Goal: Information Seeking & Learning: Check status

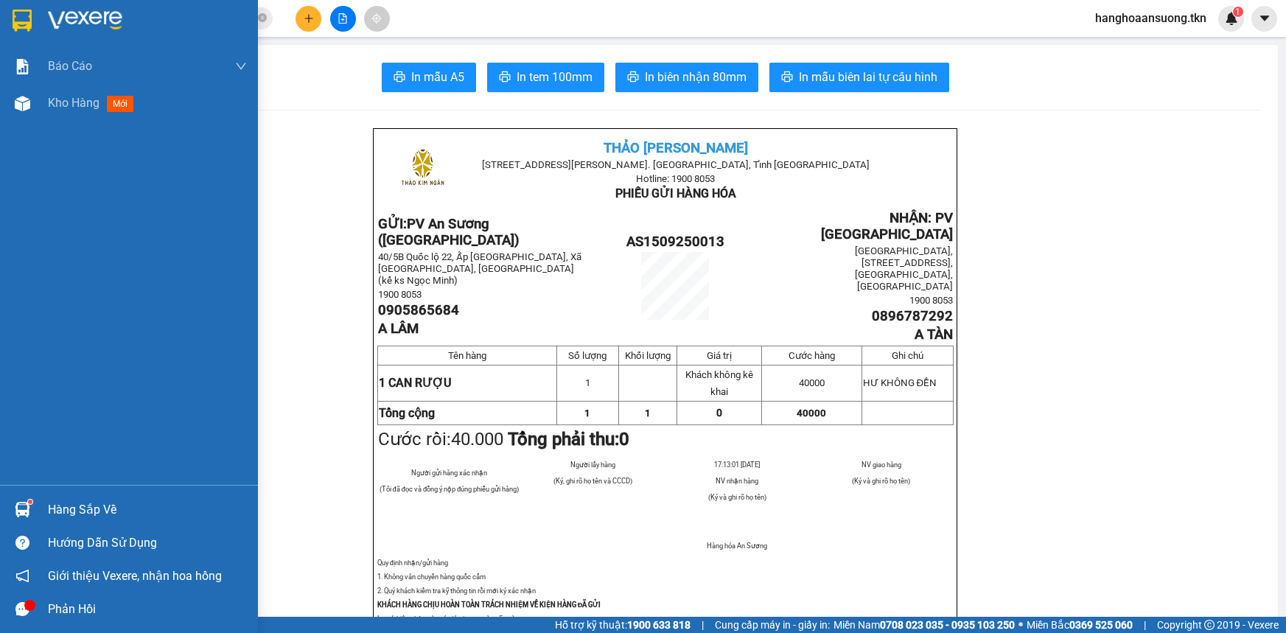
click at [57, 477] on div "Báo cáo Mẫu 1: Báo cáo dòng tiền theo nhân viên Mẫu 2: Thống kê đơn hàng theo n…" at bounding box center [129, 266] width 258 height 437
drag, startPoint x: 57, startPoint y: 477, endPoint x: 17, endPoint y: 505, distance: 48.7
click at [17, 500] on div at bounding box center [23, 510] width 26 height 26
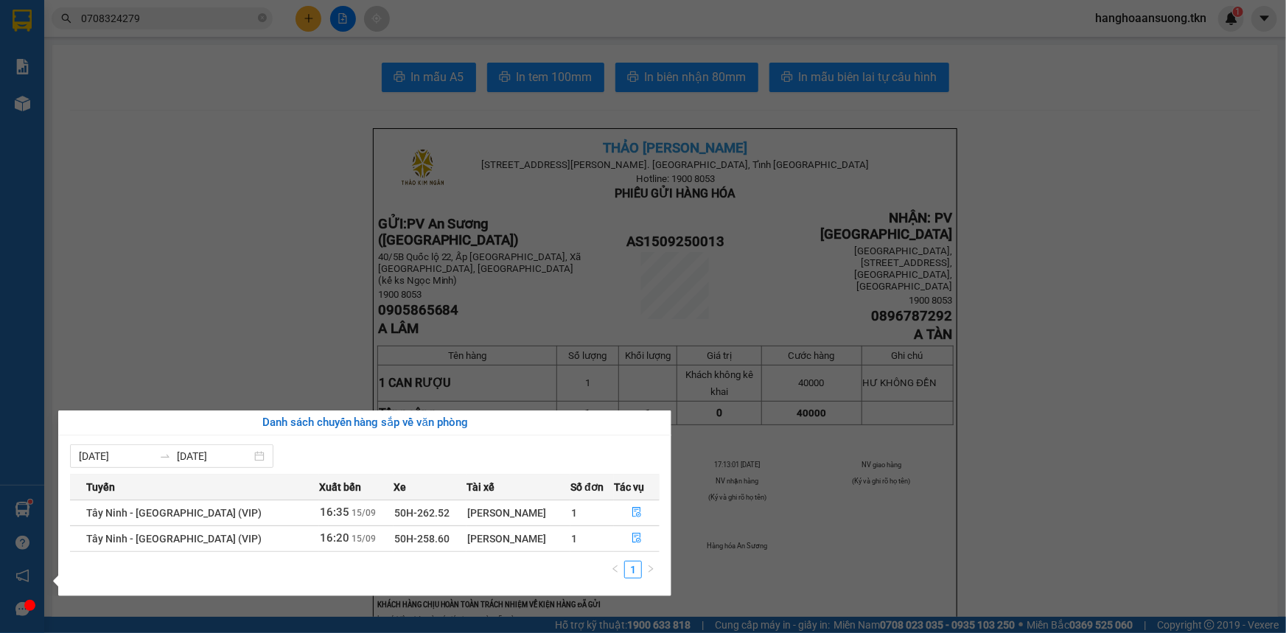
drag, startPoint x: 250, startPoint y: 208, endPoint x: 315, endPoint y: 25, distance: 193.9
click at [253, 203] on section "Kết quả tìm kiếm ( 2 ) Bộ lọc Mã ĐH Trạng thái Món hàng Thu hộ Tổng cước Chưa c…" at bounding box center [643, 316] width 1286 height 633
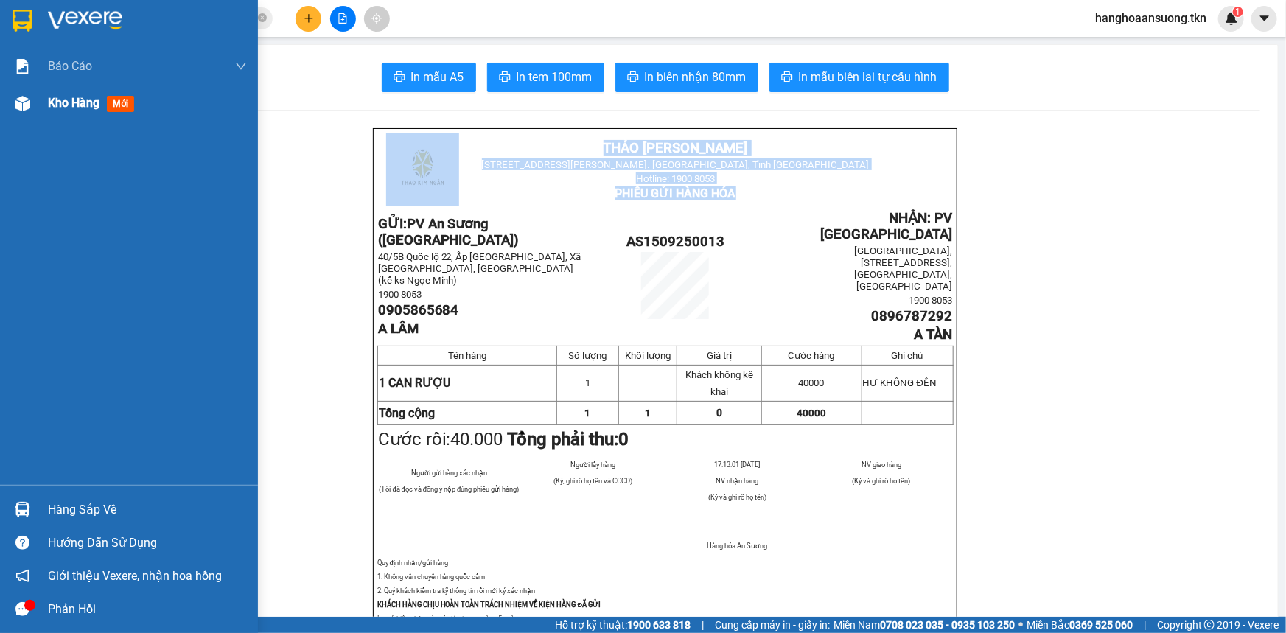
click at [75, 109] on span "Kho hàng" at bounding box center [74, 103] width 52 height 14
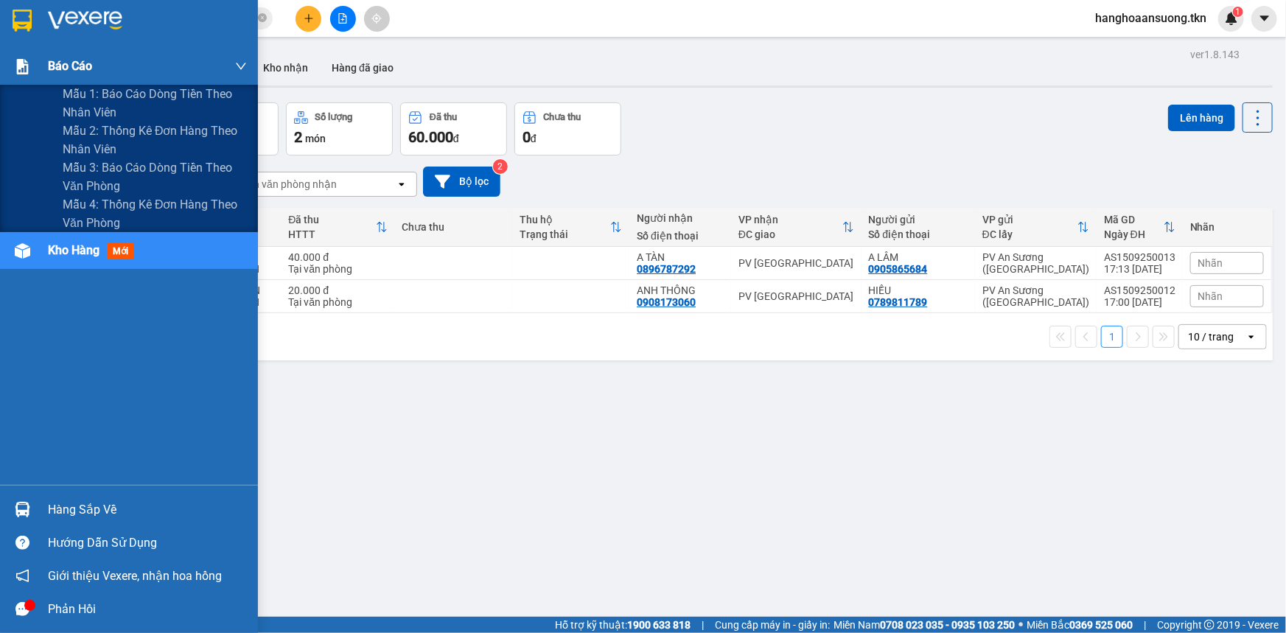
click at [86, 48] on div "Báo cáo" at bounding box center [147, 66] width 199 height 37
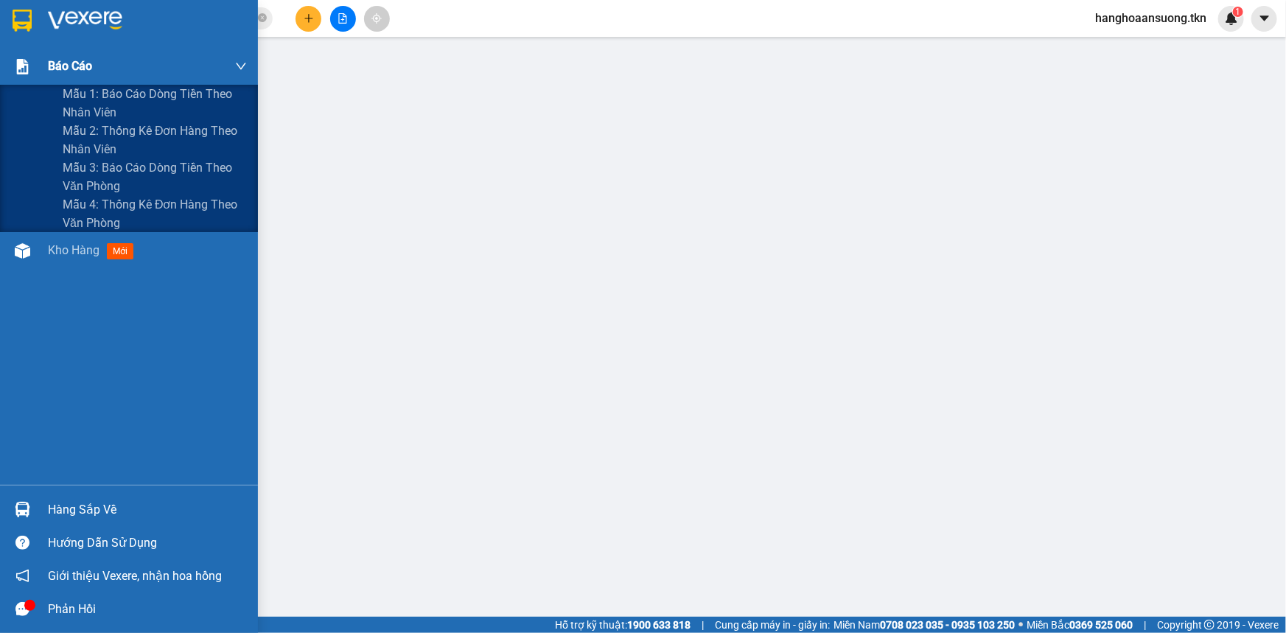
click at [75, 77] on div "Báo cáo" at bounding box center [147, 66] width 199 height 37
click at [104, 105] on span "Mẫu 1: Báo cáo dòng tiền theo nhân viên" at bounding box center [155, 103] width 184 height 37
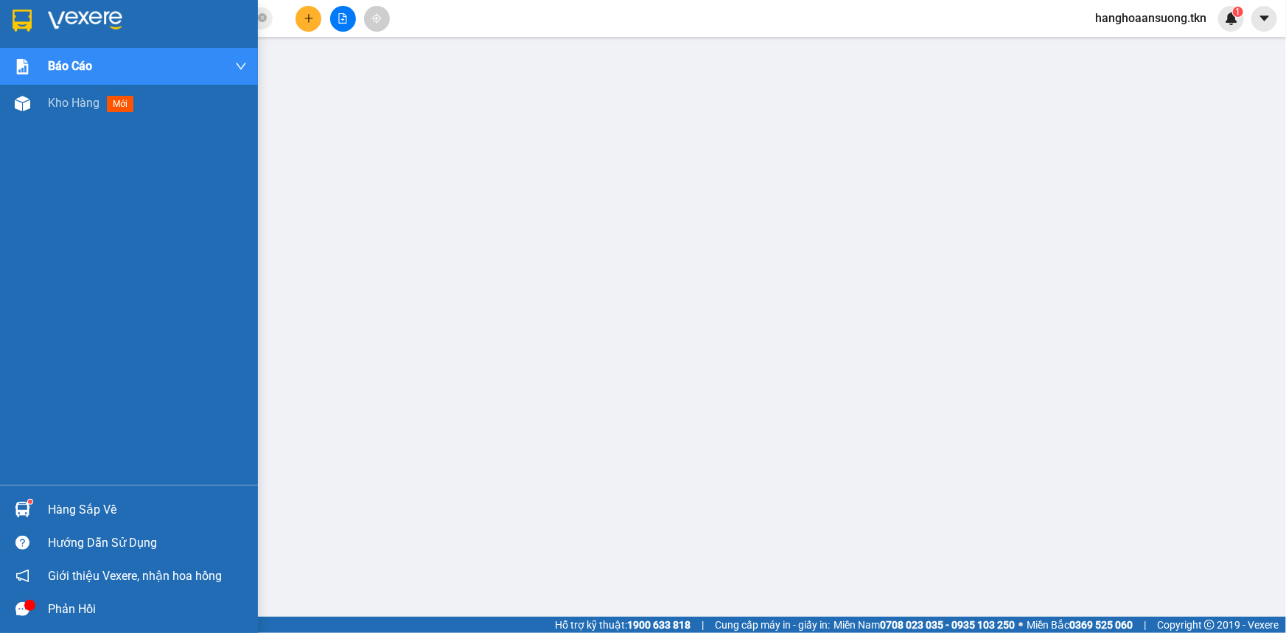
click at [71, 514] on div "Hàng sắp về" at bounding box center [147, 510] width 199 height 22
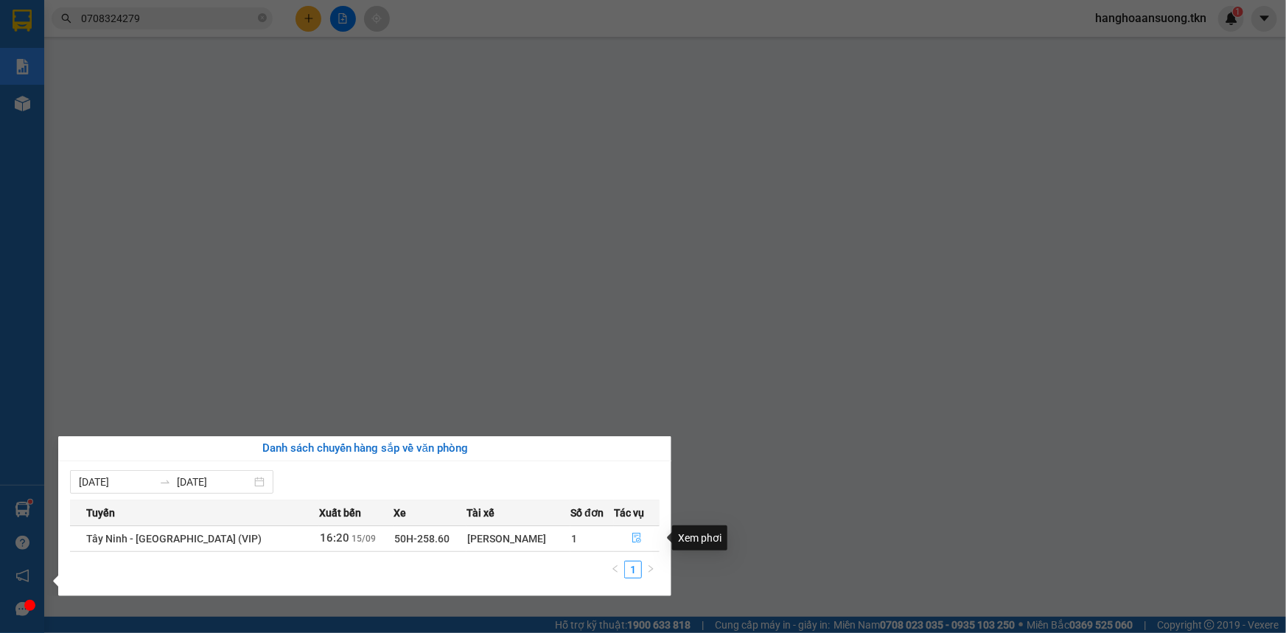
click at [629, 545] on button "button" at bounding box center [637, 539] width 44 height 24
